Goal: Information Seeking & Learning: Learn about a topic

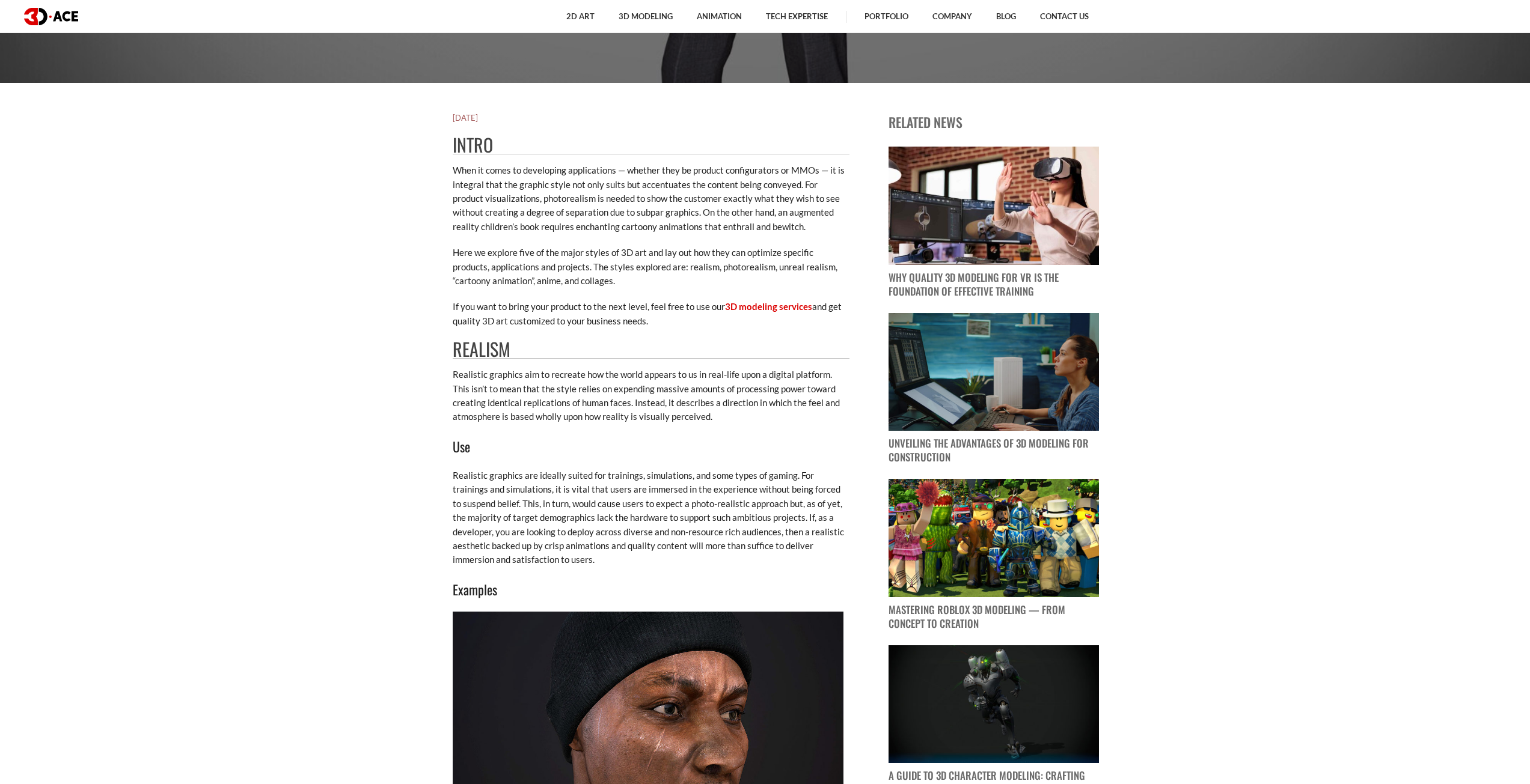
scroll to position [721, 0]
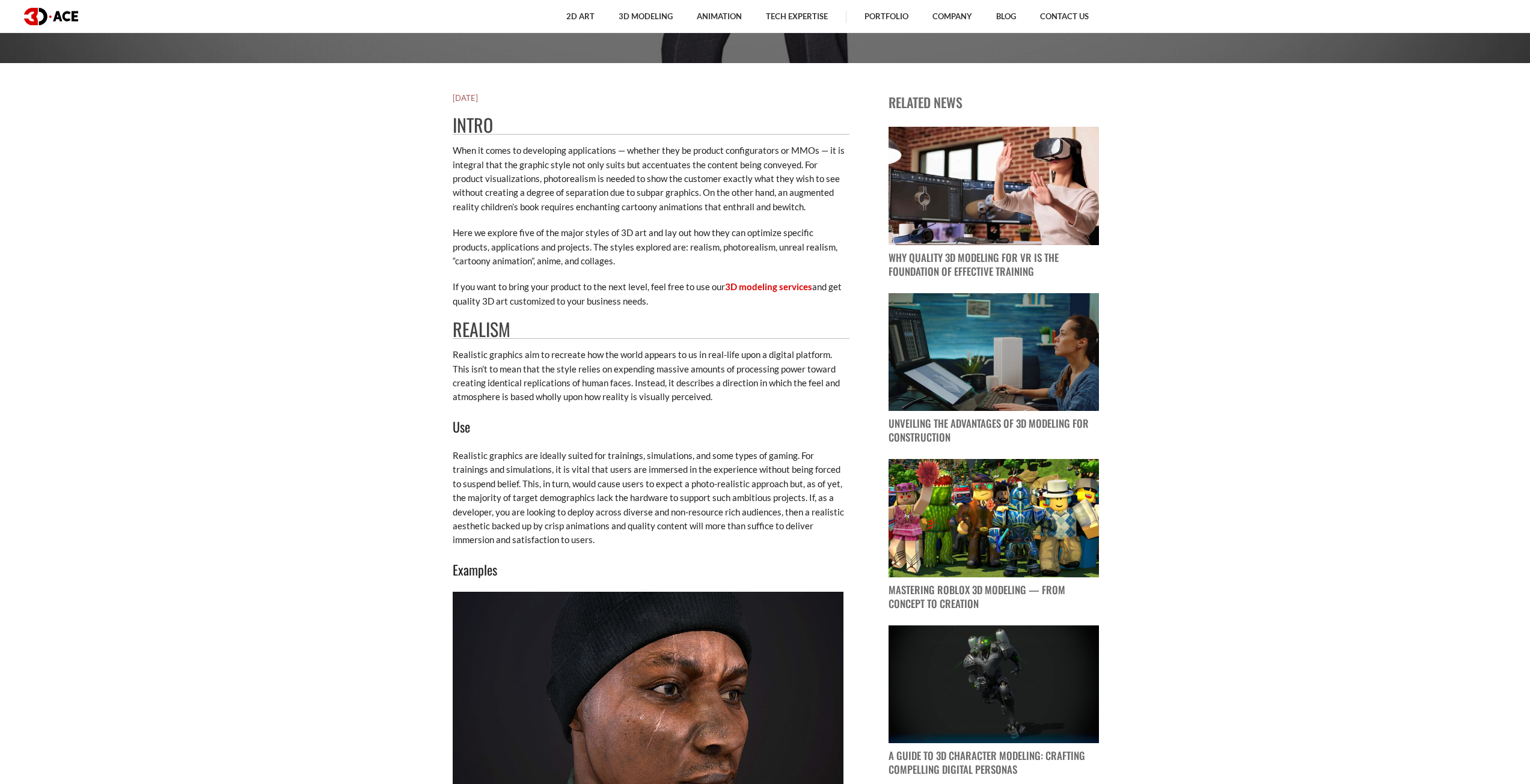
click at [482, 335] on h2 "Realism" at bounding box center [651, 329] width 397 height 19
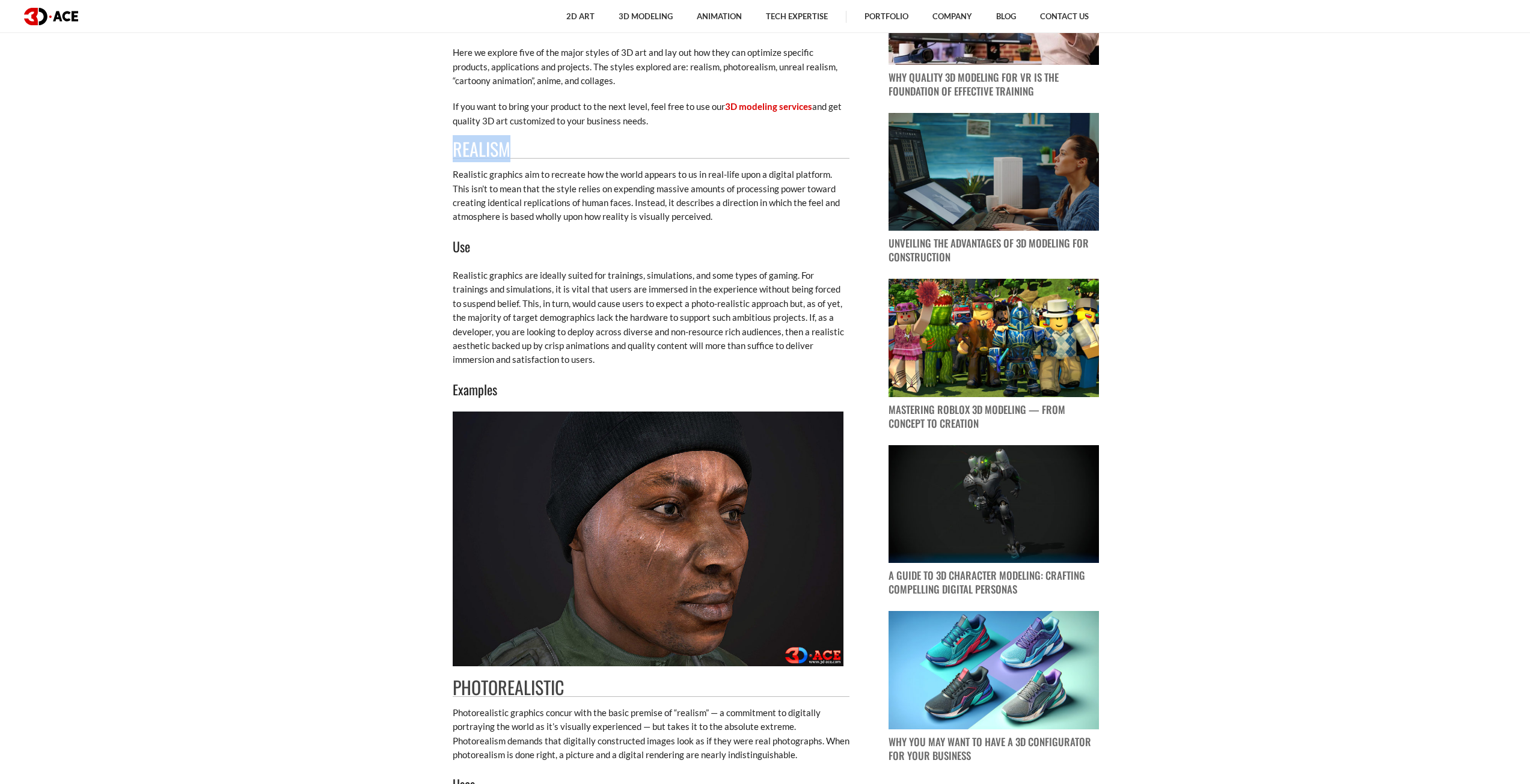
scroll to position [961, 0]
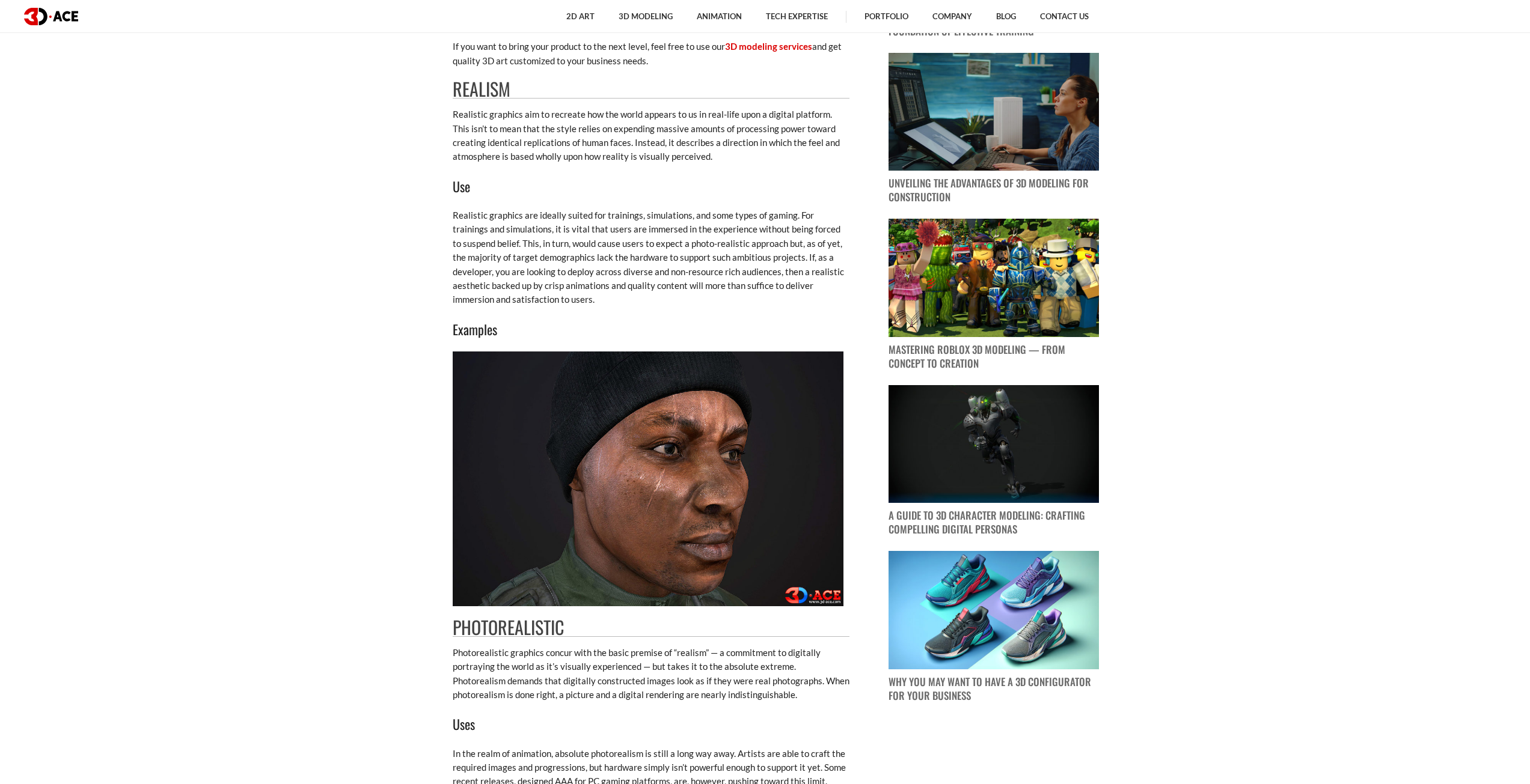
click at [515, 626] on h2 "Photorealistic" at bounding box center [651, 627] width 397 height 19
copy div "Photorealistic"
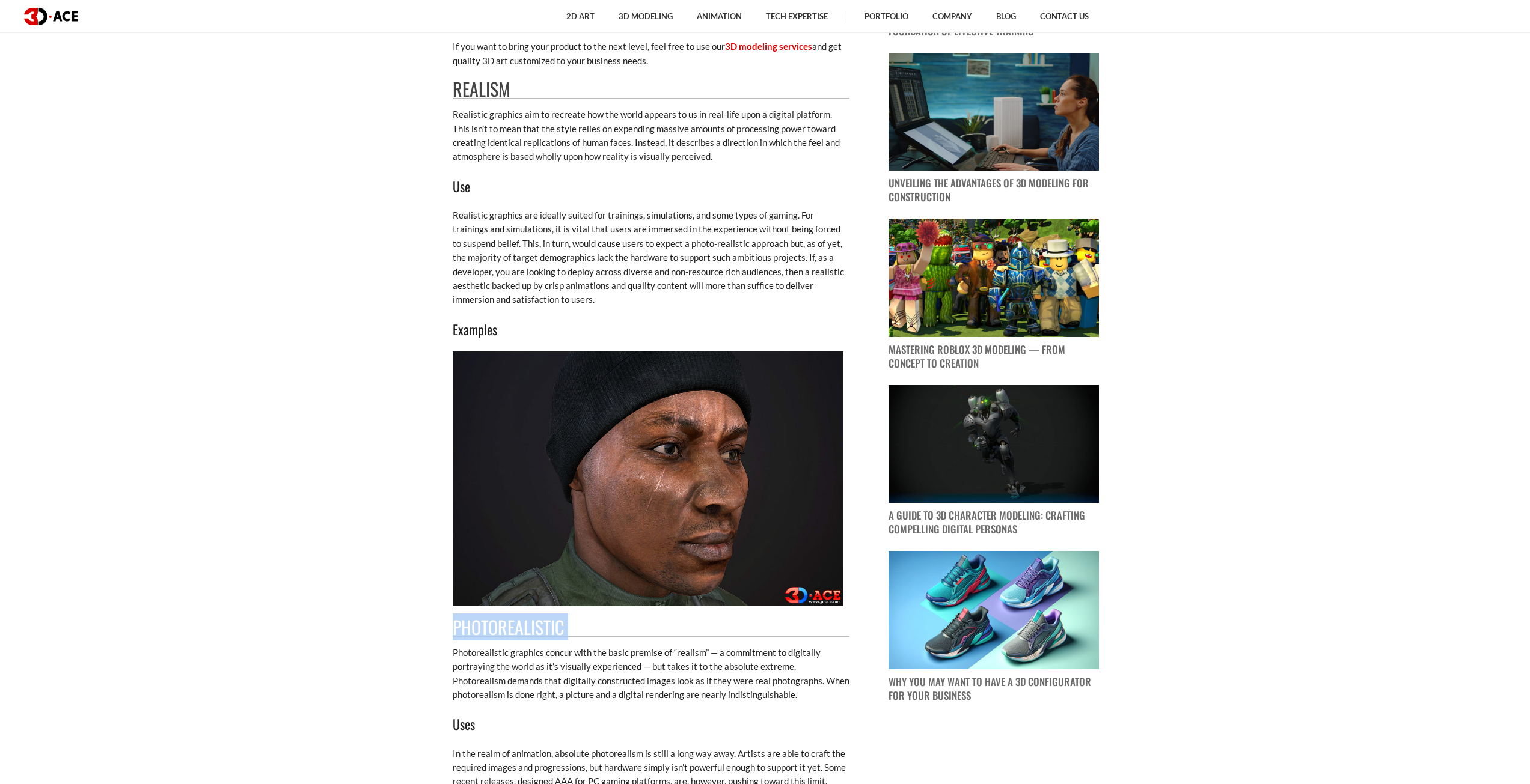
copy div "Photorealistic"
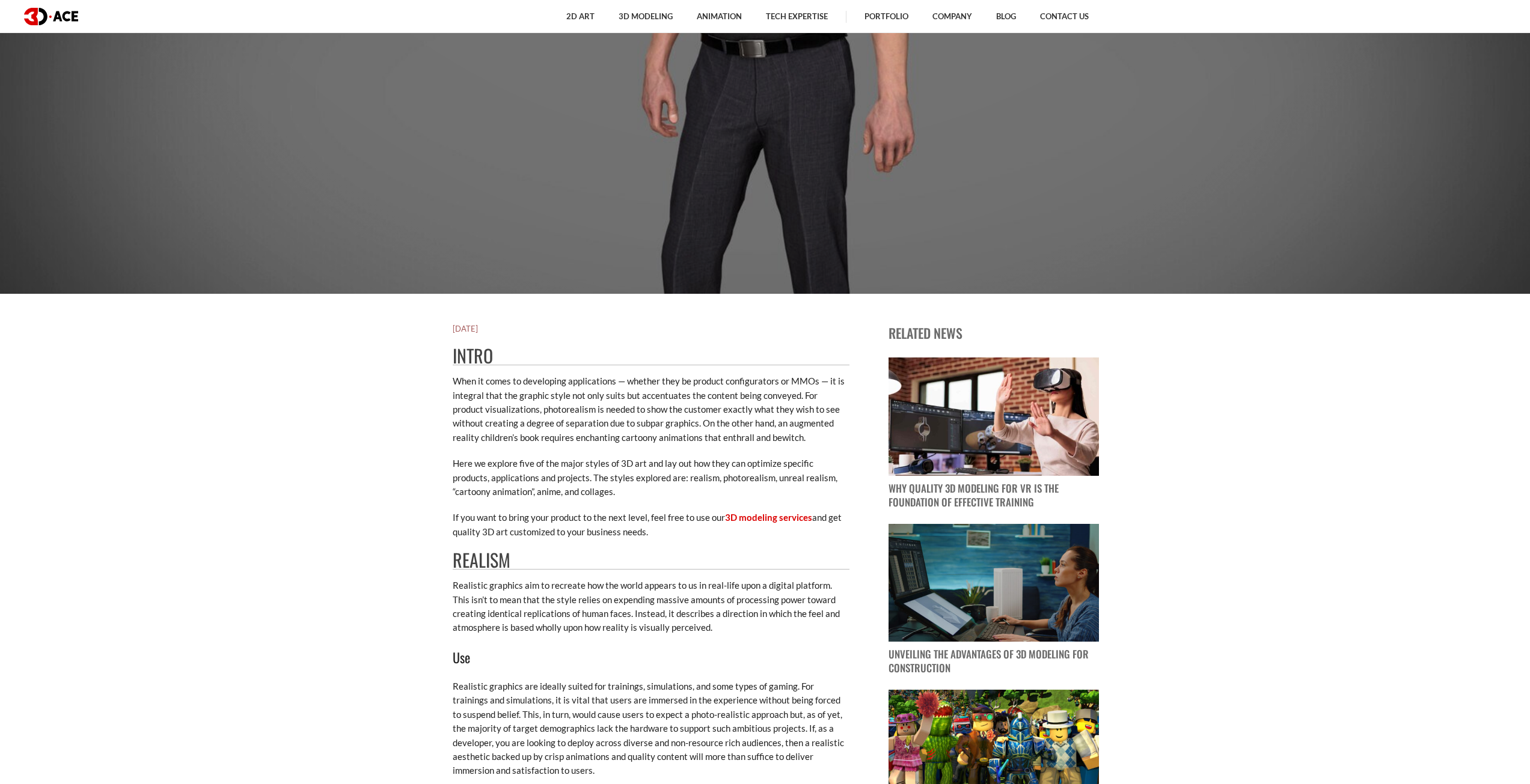
scroll to position [481, 0]
